Goal: Register for event/course

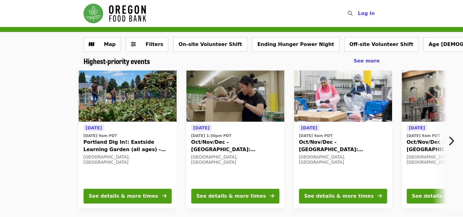
scroll to position [31, 0]
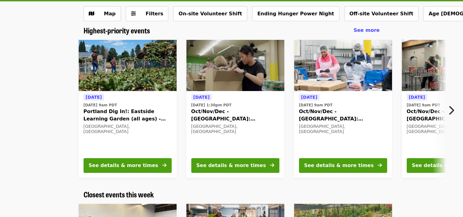
click at [453, 109] on icon "chevron-right icon" at bounding box center [451, 110] width 6 height 12
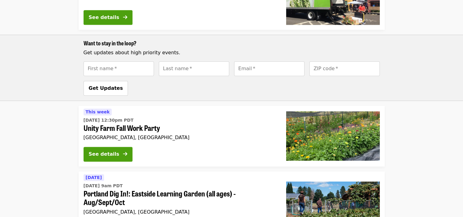
scroll to position [795, 0]
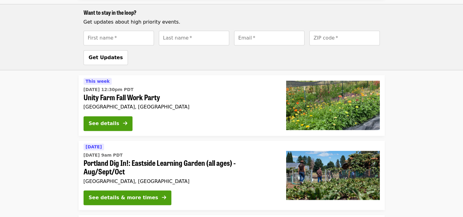
click at [95, 93] on span "Unity Farm Fall Work Party" at bounding box center [180, 97] width 193 height 9
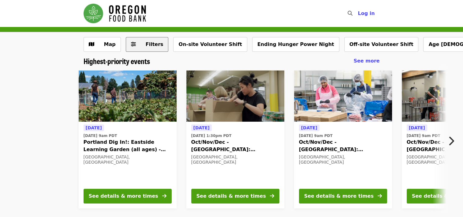
click at [155, 45] on span "Filters" at bounding box center [155, 44] width 18 height 6
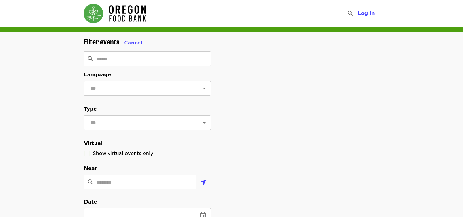
click at [139, 42] on div "Filter events Cancel" at bounding box center [147, 41] width 127 height 9
click at [136, 42] on span "Cancel" at bounding box center [133, 43] width 18 height 6
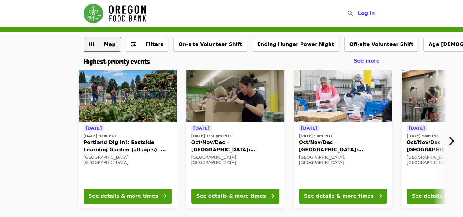
click at [109, 44] on span "Map" at bounding box center [110, 44] width 12 height 6
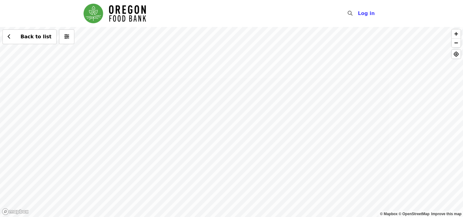
drag, startPoint x: 322, startPoint y: 74, endPoint x: 312, endPoint y: 111, distance: 37.7
click at [312, 111] on div "Back to list" at bounding box center [231, 122] width 463 height 190
click at [274, 99] on div "Back to list" at bounding box center [231, 122] width 463 height 190
click at [310, 169] on div "Back to list" at bounding box center [231, 122] width 463 height 190
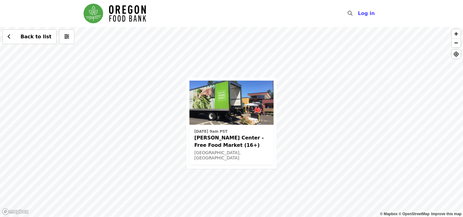
click at [207, 131] on time "Wed, Nov 5 @ 9am PST" at bounding box center [210, 132] width 33 height 6
click at [292, 89] on div "Wed, Nov 5 @ 9am PST Ortiz Center - Free Food Market (16+) Portland, OR Back to…" at bounding box center [231, 122] width 463 height 190
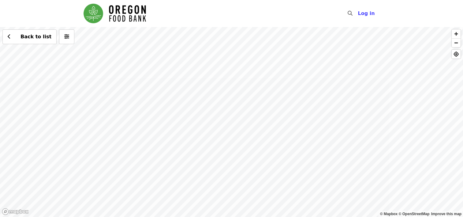
click at [253, 106] on div "Back to list" at bounding box center [231, 122] width 463 height 190
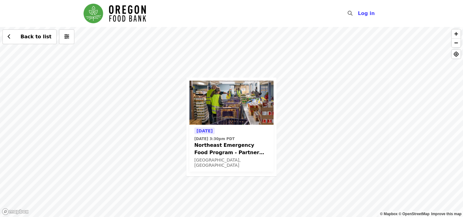
click at [206, 146] on span "Northeast Emergency Food Program - Partner Agency Support" at bounding box center [231, 148] width 74 height 15
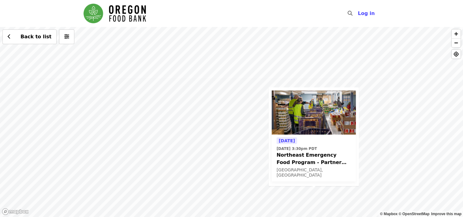
drag, startPoint x: 135, startPoint y: 61, endPoint x: 218, endPoint y: 175, distance: 141.0
click at [219, 176] on div "Tomorrow Tue, Oct 14 @ 3:30pm PDT Northeast Emergency Food Program - Partner Ag…" at bounding box center [231, 122] width 463 height 190
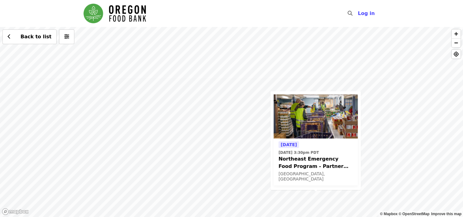
click at [112, 45] on div "Tomorrow Tue, Oct 14 @ 3:30pm PDT Northeast Emergency Food Program - Partner Ag…" at bounding box center [231, 122] width 463 height 190
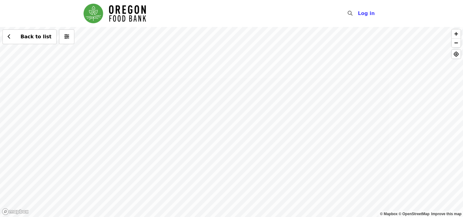
click at [239, 133] on div "Back to list" at bounding box center [231, 122] width 463 height 190
click at [234, 145] on span "See 2 actions at this location" at bounding box center [238, 144] width 80 height 6
click at [219, 117] on div "See 2 actions at this location Back to list" at bounding box center [231, 122] width 463 height 190
click at [213, 125] on span "See 2 actions at this location" at bounding box center [222, 125] width 80 height 6
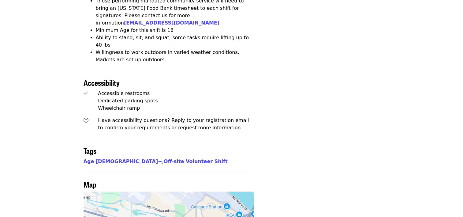
scroll to position [490, 0]
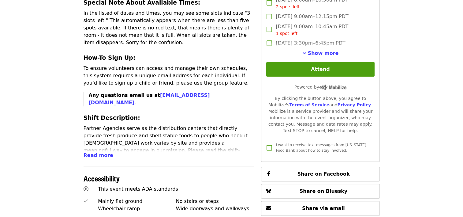
scroll to position [275, 0]
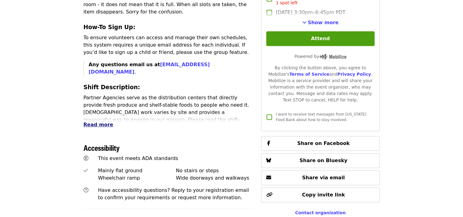
click at [101, 121] on span "Read more" at bounding box center [99, 124] width 30 height 6
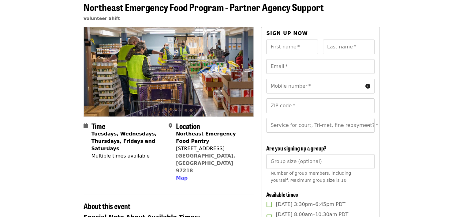
scroll to position [122, 0]
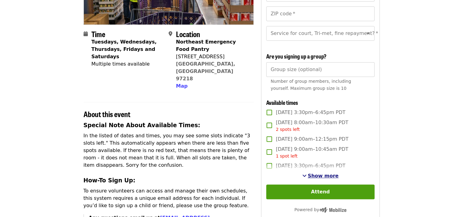
click at [312, 178] on span "Show more" at bounding box center [323, 176] width 31 height 6
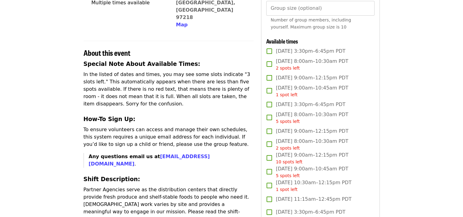
scroll to position [0, 0]
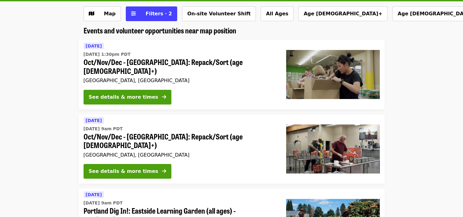
scroll to position [61, 0]
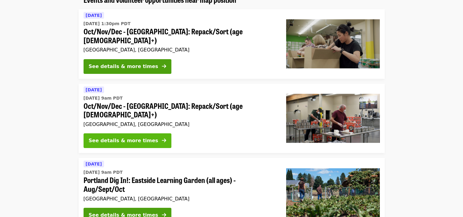
click at [115, 137] on div "See details & more times" at bounding box center [123, 140] width 69 height 7
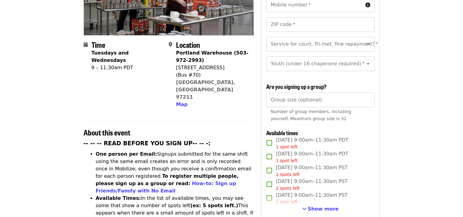
scroll to position [153, 0]
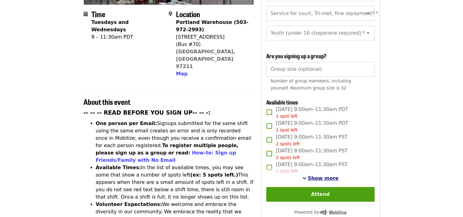
click at [318, 175] on span "Show more" at bounding box center [323, 178] width 31 height 6
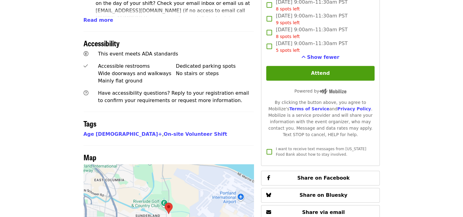
scroll to position [428, 0]
